Goal: Task Accomplishment & Management: Complete application form

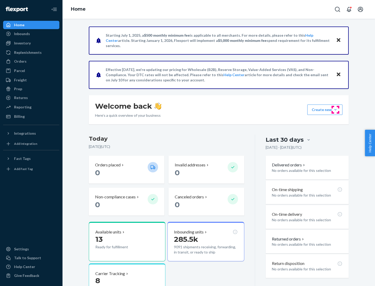
click at [335, 110] on button "Create new Create new inbound Create new order Create new product" at bounding box center [324, 110] width 35 height 10
click at [31, 34] on div "Inbounds" at bounding box center [31, 33] width 55 height 7
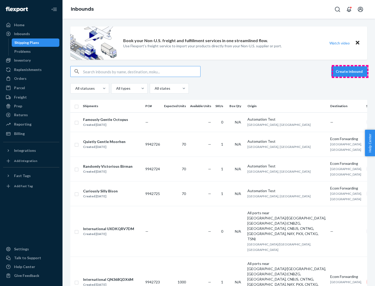
click at [350, 72] on button "Create inbound" at bounding box center [349, 71] width 36 height 10
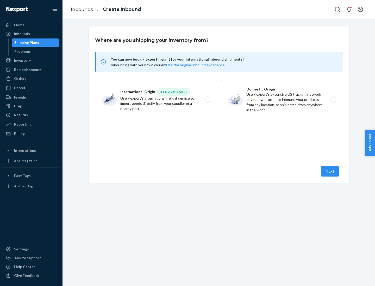
click at [282, 100] on label "Domestic Origin Use Flexport’s extensive US trucking network or your own carrie…" at bounding box center [282, 99] width 122 height 39
click at [333, 100] on input "Domestic Origin Use Flexport’s extensive US trucking network or your own carrie…" at bounding box center [334, 99] width 3 height 3
radio input "true"
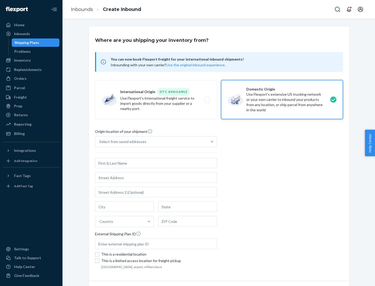
click at [151, 142] on div "Select from saved addresses" at bounding box center [151, 142] width 112 height 10
click at [100, 142] on input "Select from saved addresses" at bounding box center [99, 141] width 1 height 5
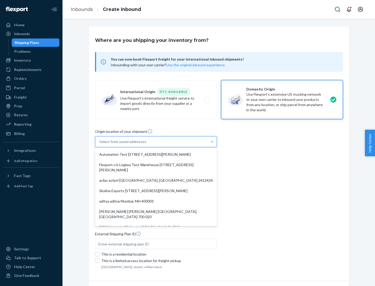
scroll to position [2, 0]
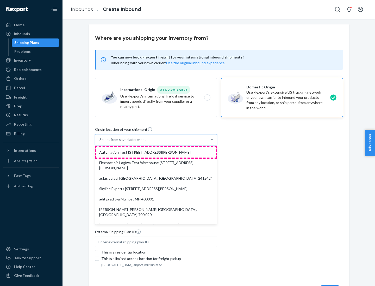
click at [156, 153] on div "Automation Test [STREET_ADDRESS][PERSON_NAME]" at bounding box center [156, 152] width 120 height 10
click at [100, 142] on input "option Automation Test [STREET_ADDRESS][PERSON_NAME]. 9 results available. Use …" at bounding box center [99, 139] width 1 height 5
type input "Automation Test"
type input "9th Floor"
type input "[GEOGRAPHIC_DATA]"
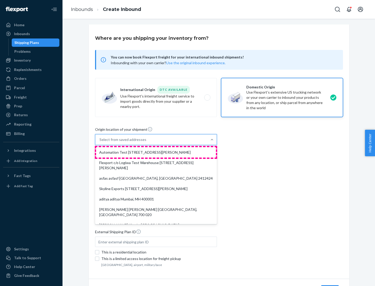
type input "CA"
type input "94104"
type input "[STREET_ADDRESS][PERSON_NAME]"
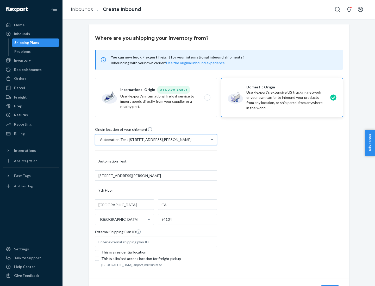
scroll to position [30, 0]
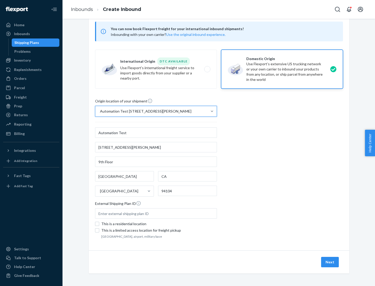
click at [330, 262] on button "Next" at bounding box center [330, 262] width 18 height 10
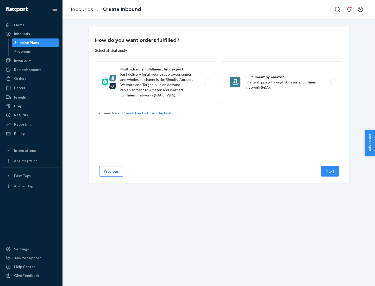
click at [156, 82] on label "Multi-channel fulfillment by Flexport Fast delivery for all your direct-to-cons…" at bounding box center [156, 82] width 122 height 42
click at [207, 82] on input "Multi-channel fulfillment by Flexport Fast delivery for all your direct-to-cons…" at bounding box center [208, 82] width 3 height 3
radio input "true"
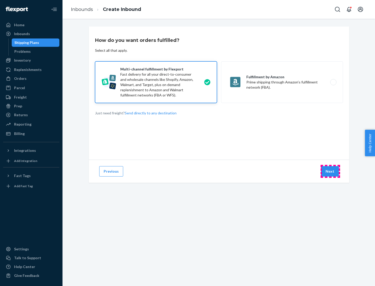
click at [330, 172] on button "Next" at bounding box center [330, 171] width 18 height 10
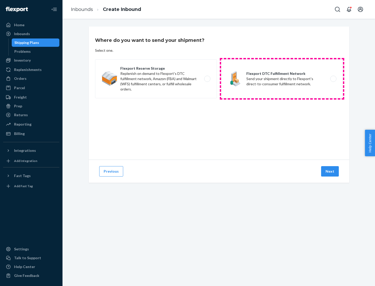
click at [282, 79] on label "Flexport DTC Fulfillment Network Send your shipment directly to Flexport's dire…" at bounding box center [282, 78] width 122 height 39
click at [333, 79] on input "Flexport DTC Fulfillment Network Send your shipment directly to Flexport's dire…" at bounding box center [334, 78] width 3 height 3
radio input "true"
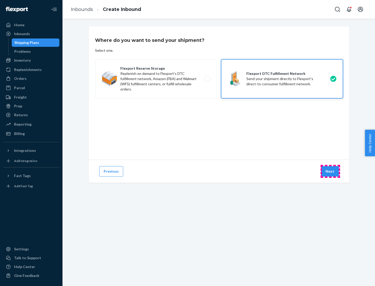
click at [330, 172] on button "Next" at bounding box center [330, 171] width 18 height 10
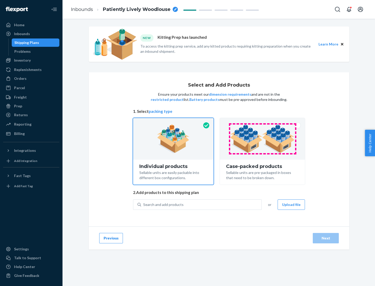
click at [262, 139] on img at bounding box center [262, 139] width 65 height 29
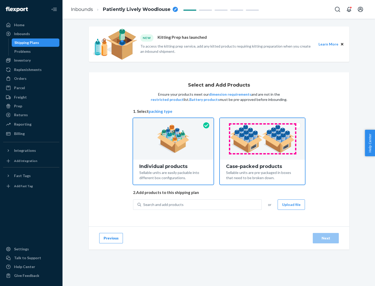
click at [262, 122] on input "Case-packed products Sellable units are pre-packaged in boxes that need to be b…" at bounding box center [262, 119] width 3 height 3
radio input "true"
radio input "false"
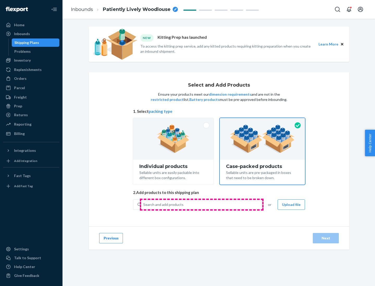
click at [202, 205] on div "Search and add products" at bounding box center [201, 204] width 120 height 9
click at [144, 205] on input "Search and add products" at bounding box center [143, 204] width 1 height 5
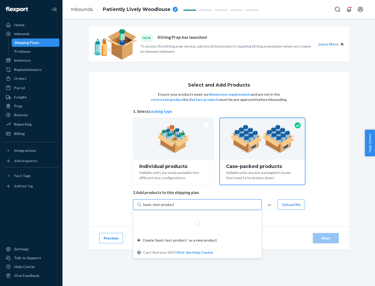
type input "basic-test-product-1"
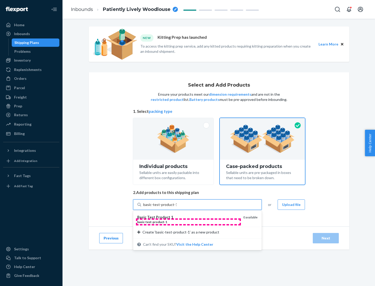
click at [188, 222] on div "basic - test - product - 1" at bounding box center [188, 222] width 102 height 4
click at [177, 208] on input "basic-test-product-1" at bounding box center [159, 204] width 33 height 5
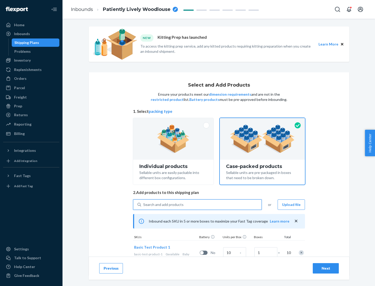
scroll to position [19, 0]
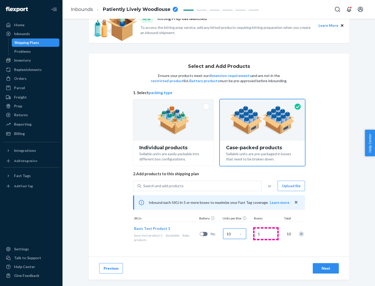
type input "10"
type input "7"
click at [326, 269] on div "Next" at bounding box center [325, 268] width 17 height 5
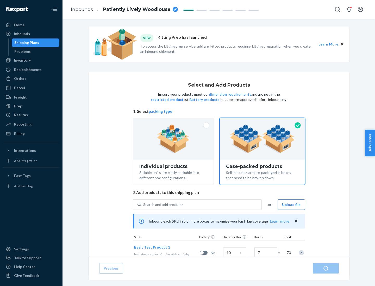
radio input "true"
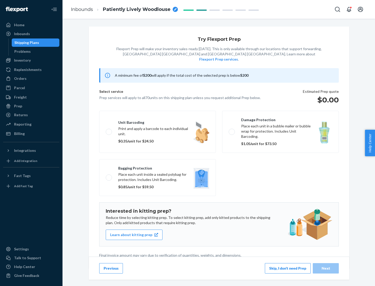
scroll to position [1, 0]
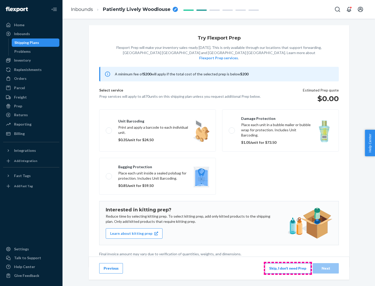
click at [288, 268] on button "Skip, I don't need Prep" at bounding box center [288, 269] width 46 height 10
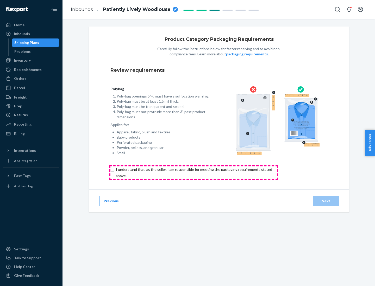
click at [193, 173] on input "checkbox" at bounding box center [196, 173] width 173 height 12
checkbox input "true"
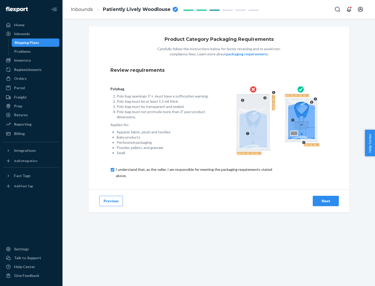
click at [326, 201] on div "Next" at bounding box center [325, 201] width 17 height 5
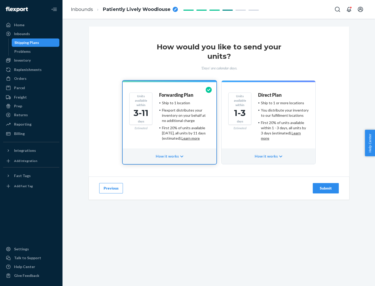
click at [268, 119] on ul "Ship to 1 or more locations You distribute your inventory to our fulfillment lo…" at bounding box center [283, 121] width 51 height 41
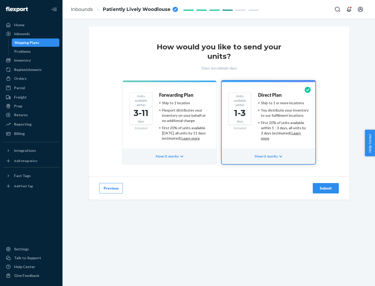
click at [326, 189] on div "Submit" at bounding box center [325, 188] width 17 height 5
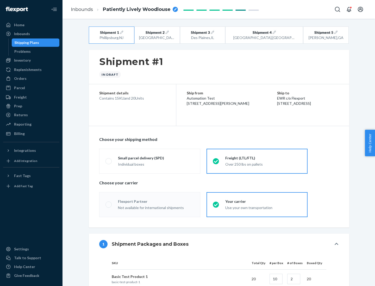
radio input "true"
radio input "false"
radio input "true"
radio input "false"
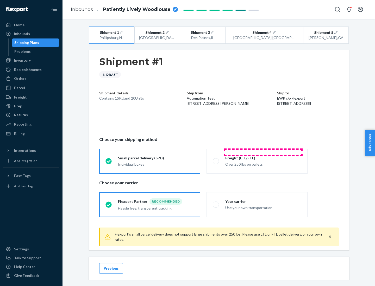
scroll to position [6, 0]
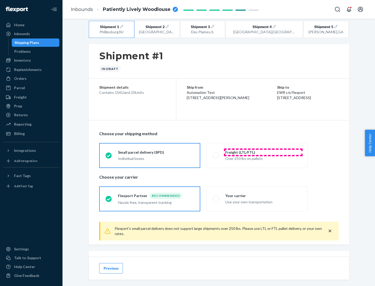
click at [263, 152] on div "Freight (LTL/FTL)" at bounding box center [263, 152] width 76 height 5
click at [216, 154] on input "Freight (LTL/FTL) Over 250 lbs on pallets" at bounding box center [214, 155] width 3 height 3
radio input "true"
radio input "false"
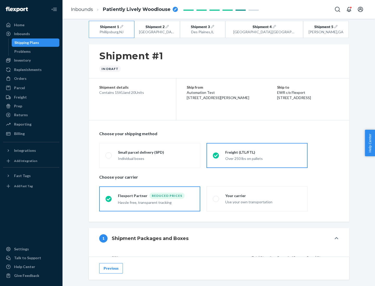
scroll to position [49, 0]
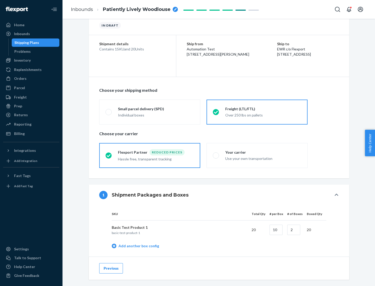
click at [263, 152] on div "Your carrier" at bounding box center [263, 152] width 76 height 5
click at [216, 154] on input "Your carrier Use your own transportation" at bounding box center [214, 155] width 3 height 3
radio input "true"
radio input "false"
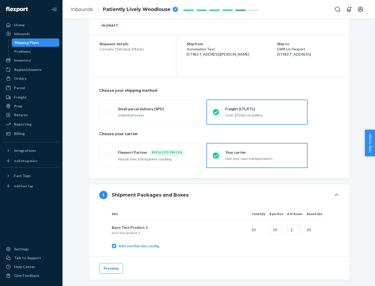
scroll to position [165, 0]
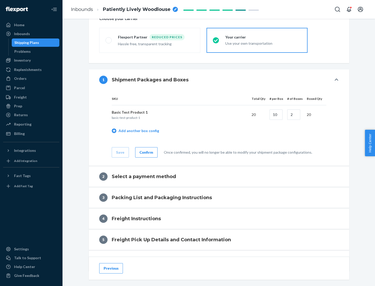
click at [146, 152] on div "Confirm" at bounding box center [147, 152] width 14 height 5
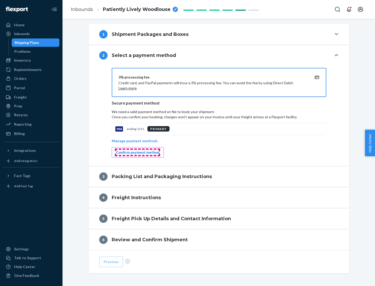
click at [137, 153] on div "Confirm payment method" at bounding box center [137, 152] width 43 height 5
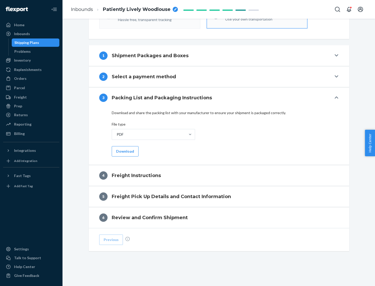
scroll to position [188, 0]
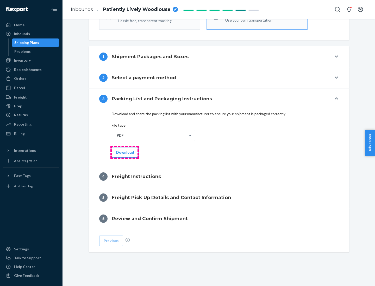
click at [124, 152] on button "Download" at bounding box center [125, 152] width 27 height 10
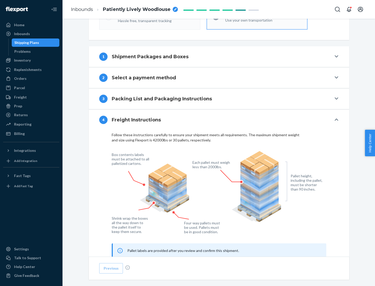
scroll to position [315, 0]
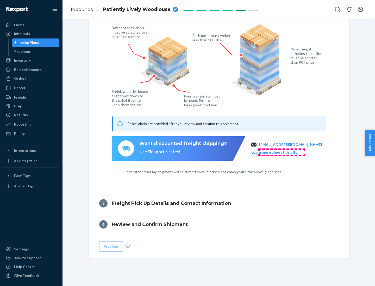
click at [281, 152] on button "Learn more about this offer" at bounding box center [275, 152] width 48 height 5
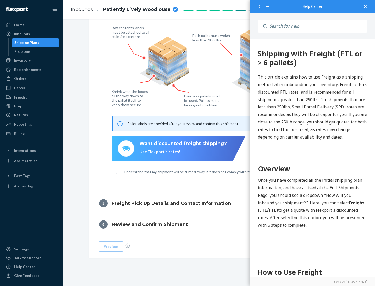
scroll to position [0, 0]
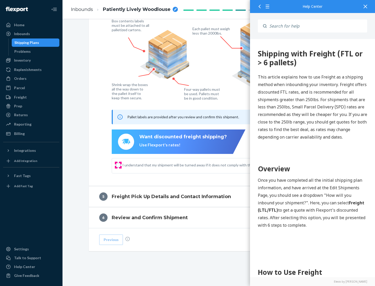
click at [118, 165] on input "I understand that my shipment will be turned away if it does not comply with th…" at bounding box center [118, 165] width 4 height 4
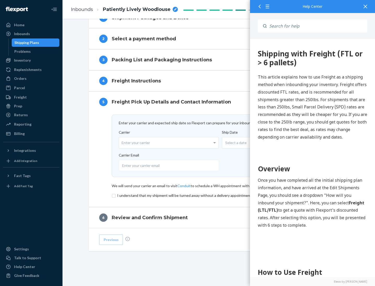
scroll to position [227, 0]
click at [219, 196] on input "checkbox" at bounding box center [219, 196] width 215 height 6
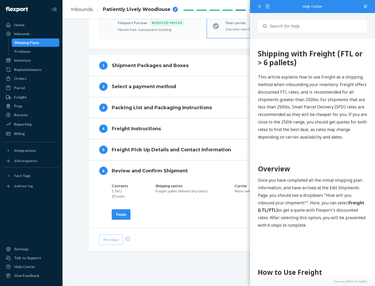
scroll to position [179, 0]
click at [121, 215] on div "Finish" at bounding box center [121, 214] width 10 height 5
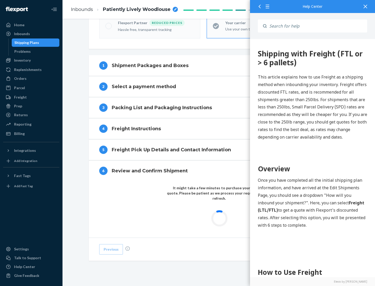
scroll to position [153, 0]
